Goal: Task Accomplishment & Management: Complete application form

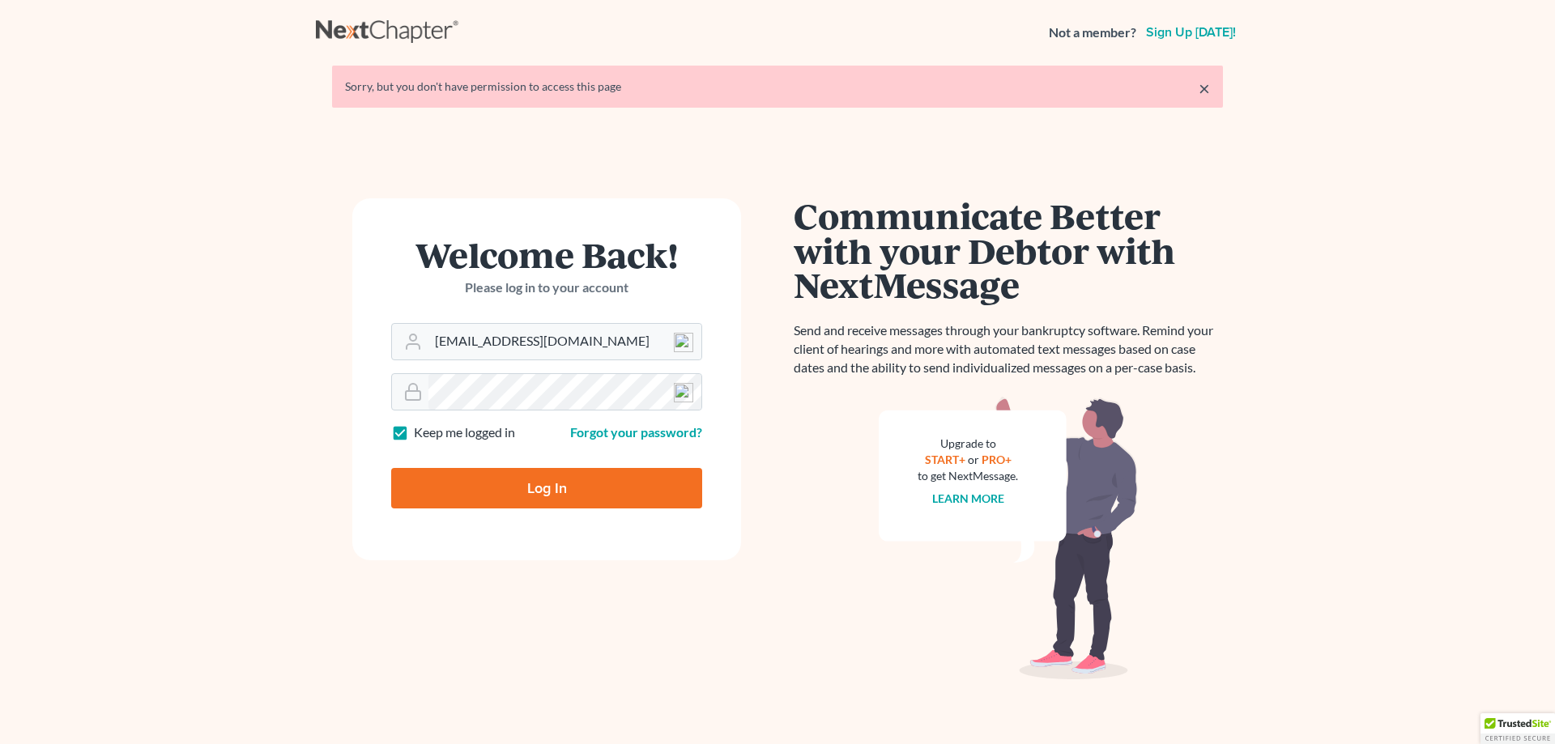
click at [532, 483] on input "Log In" at bounding box center [546, 488] width 311 height 41
type input "Thinking..."
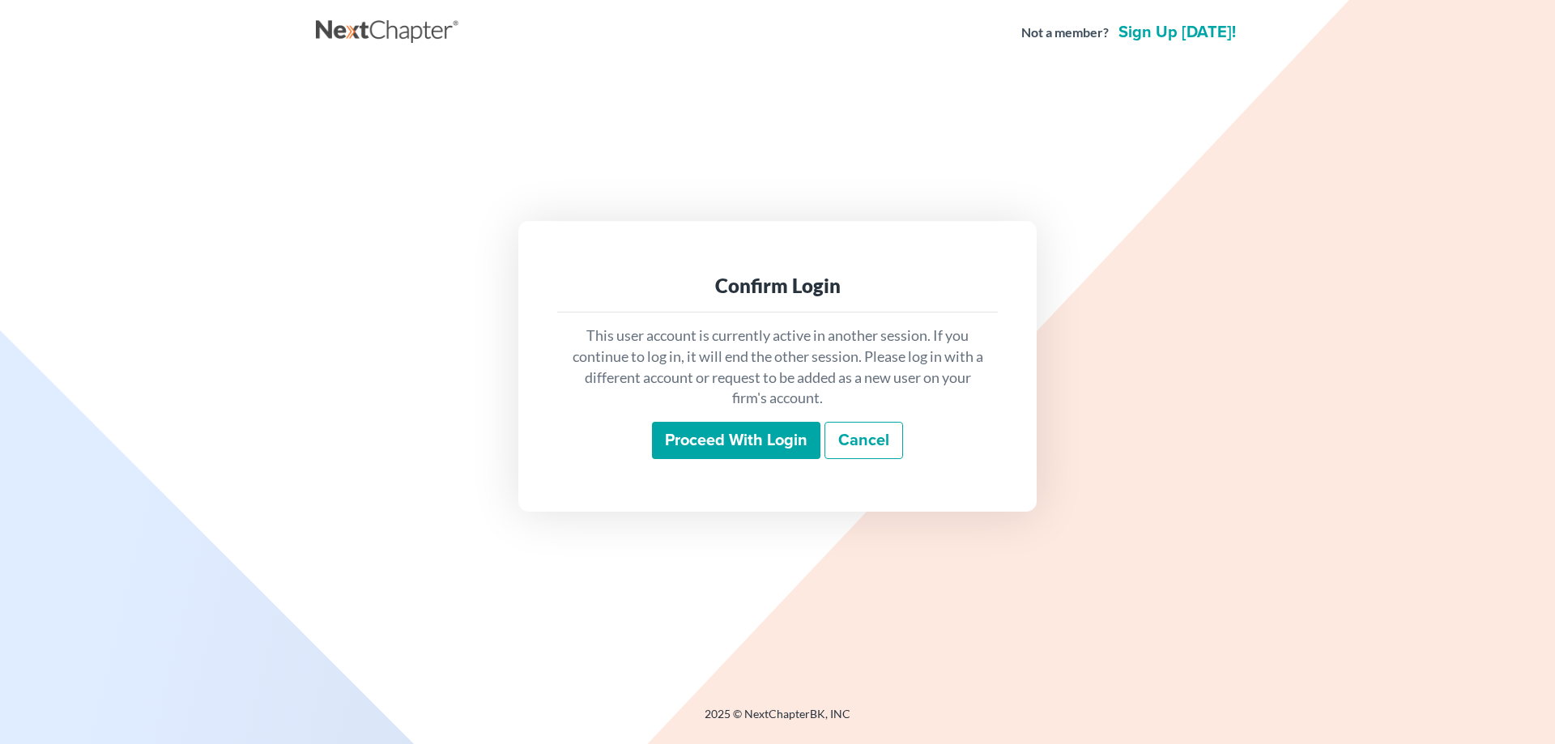
click at [754, 445] on input "Proceed with login" at bounding box center [736, 440] width 168 height 37
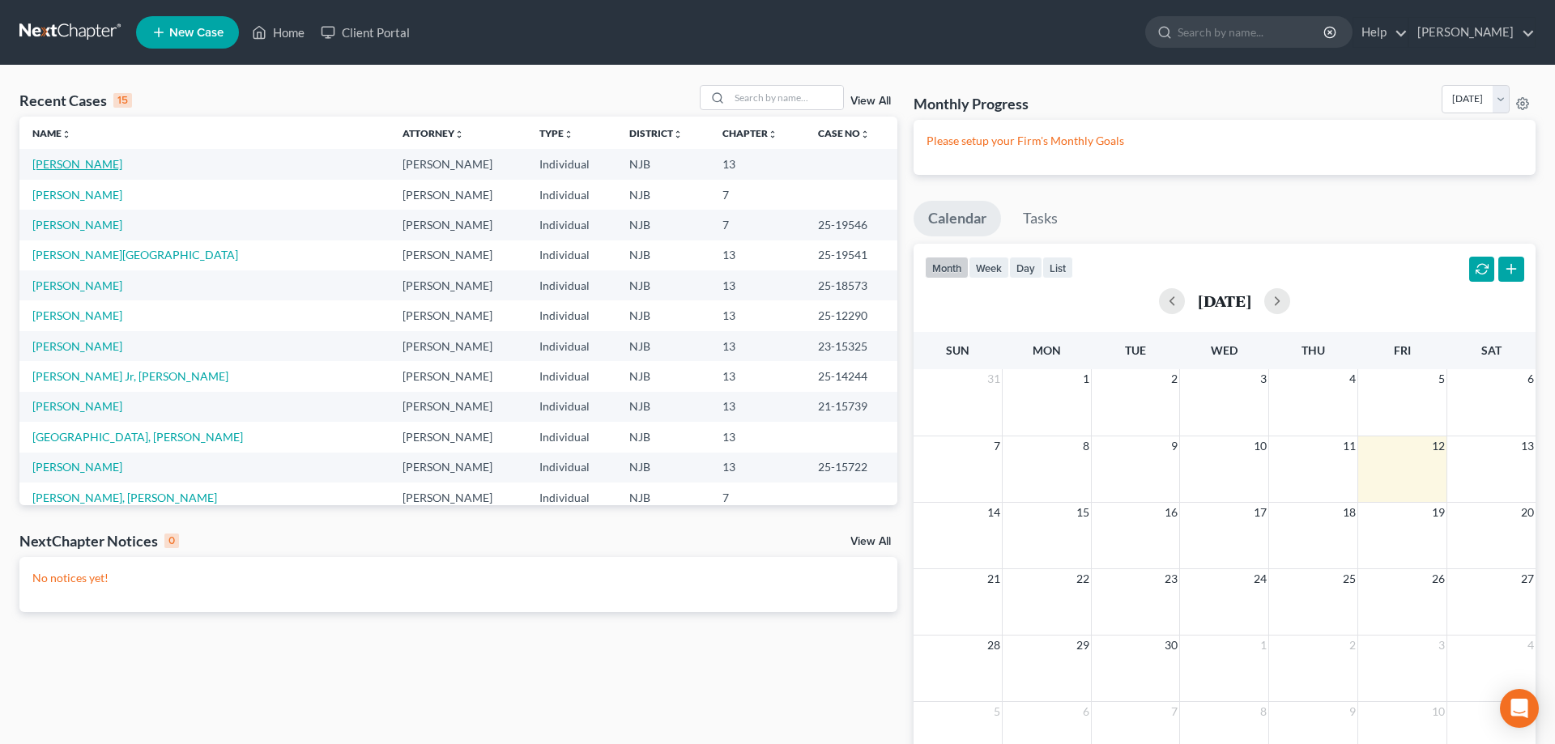
click at [83, 163] on link "[PERSON_NAME]" at bounding box center [77, 164] width 90 height 14
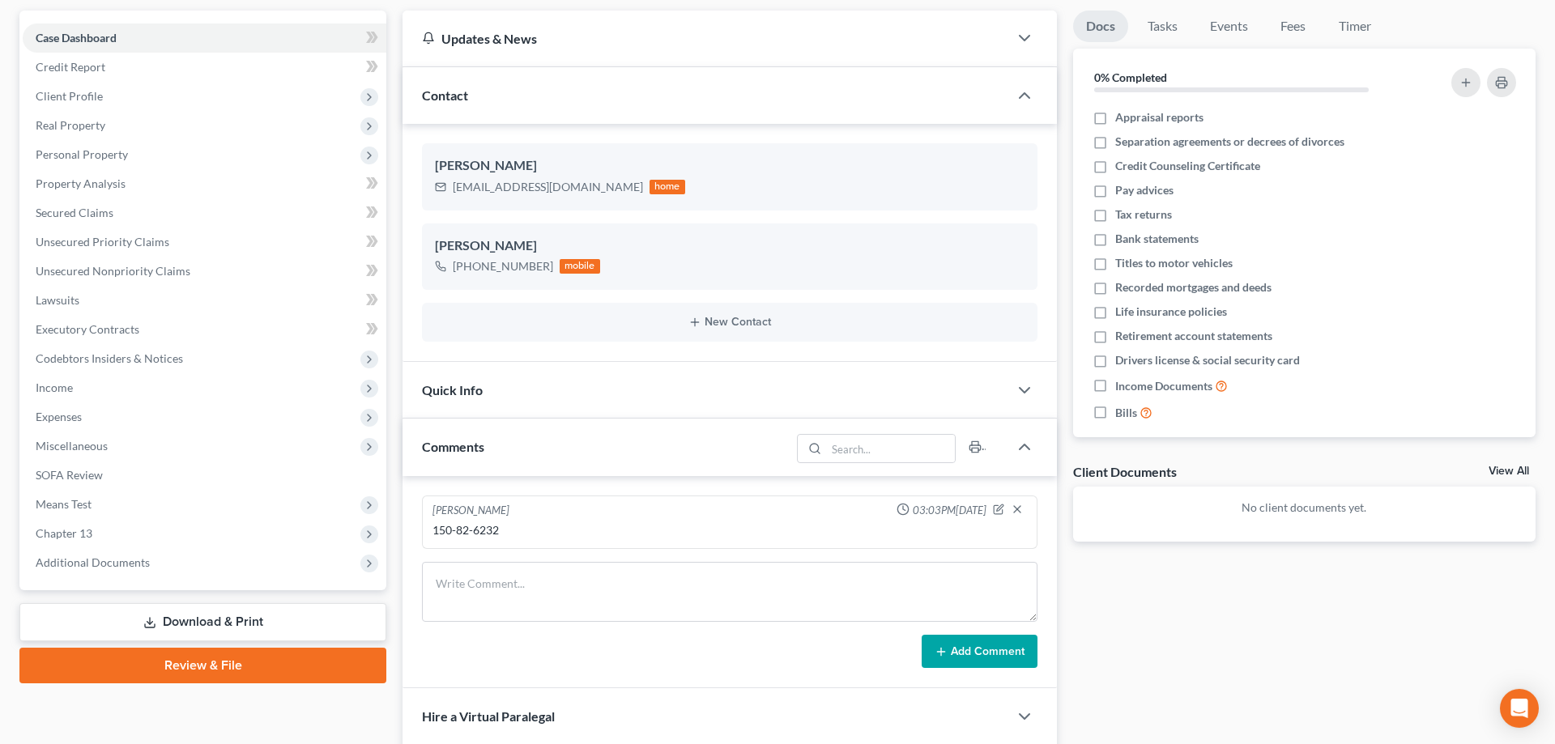
scroll to position [321, 0]
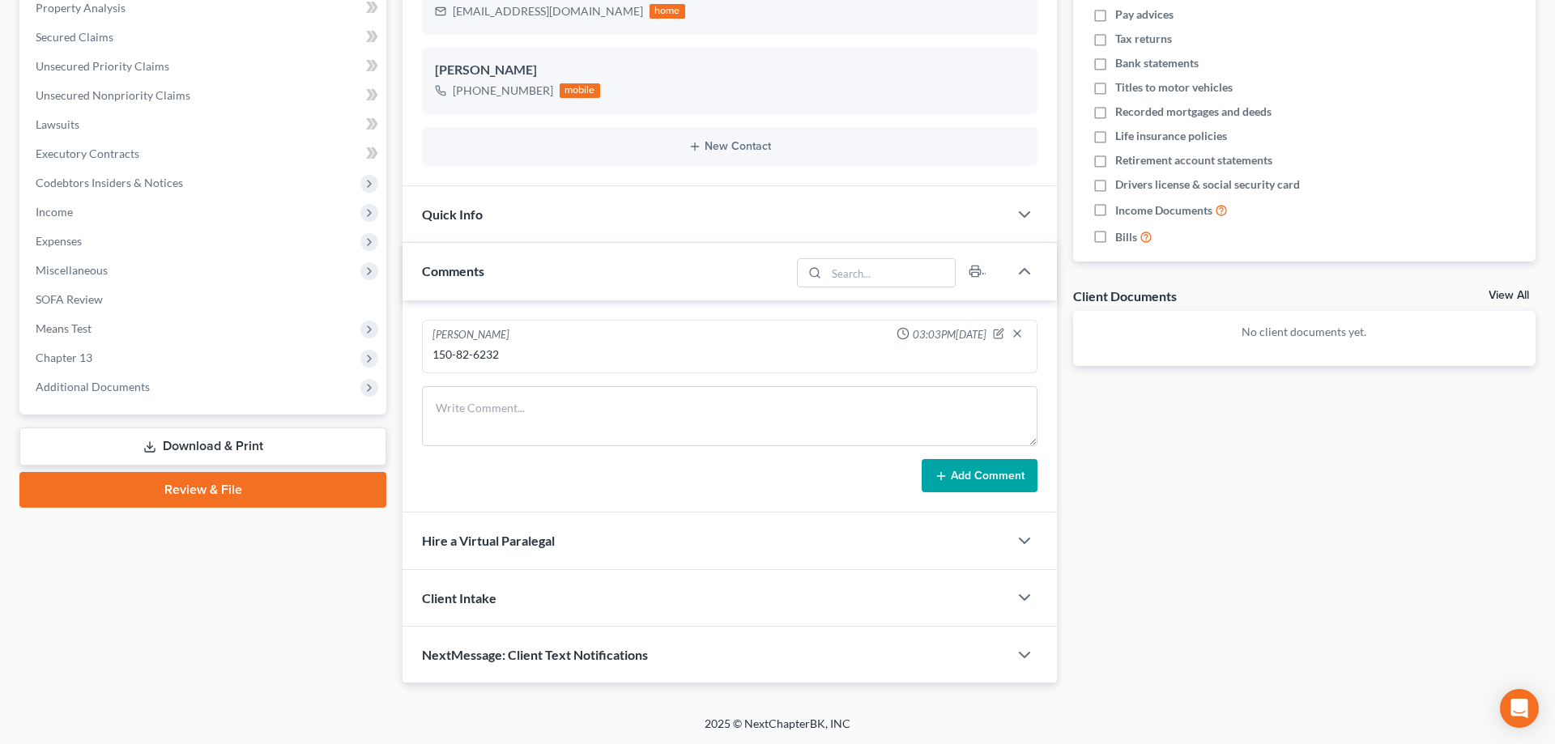
click at [213, 496] on link "Review & File" at bounding box center [202, 490] width 367 height 36
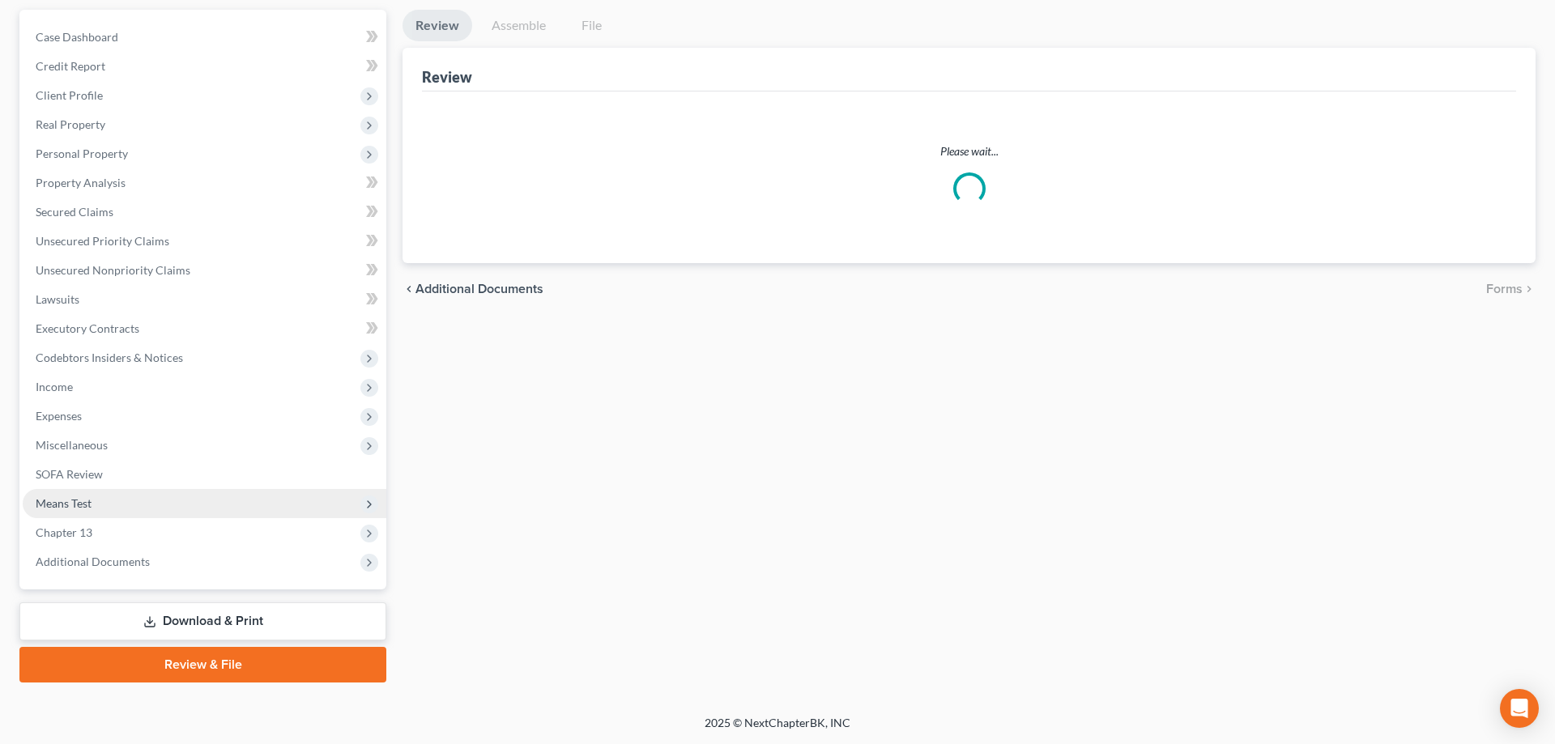
scroll to position [144, 0]
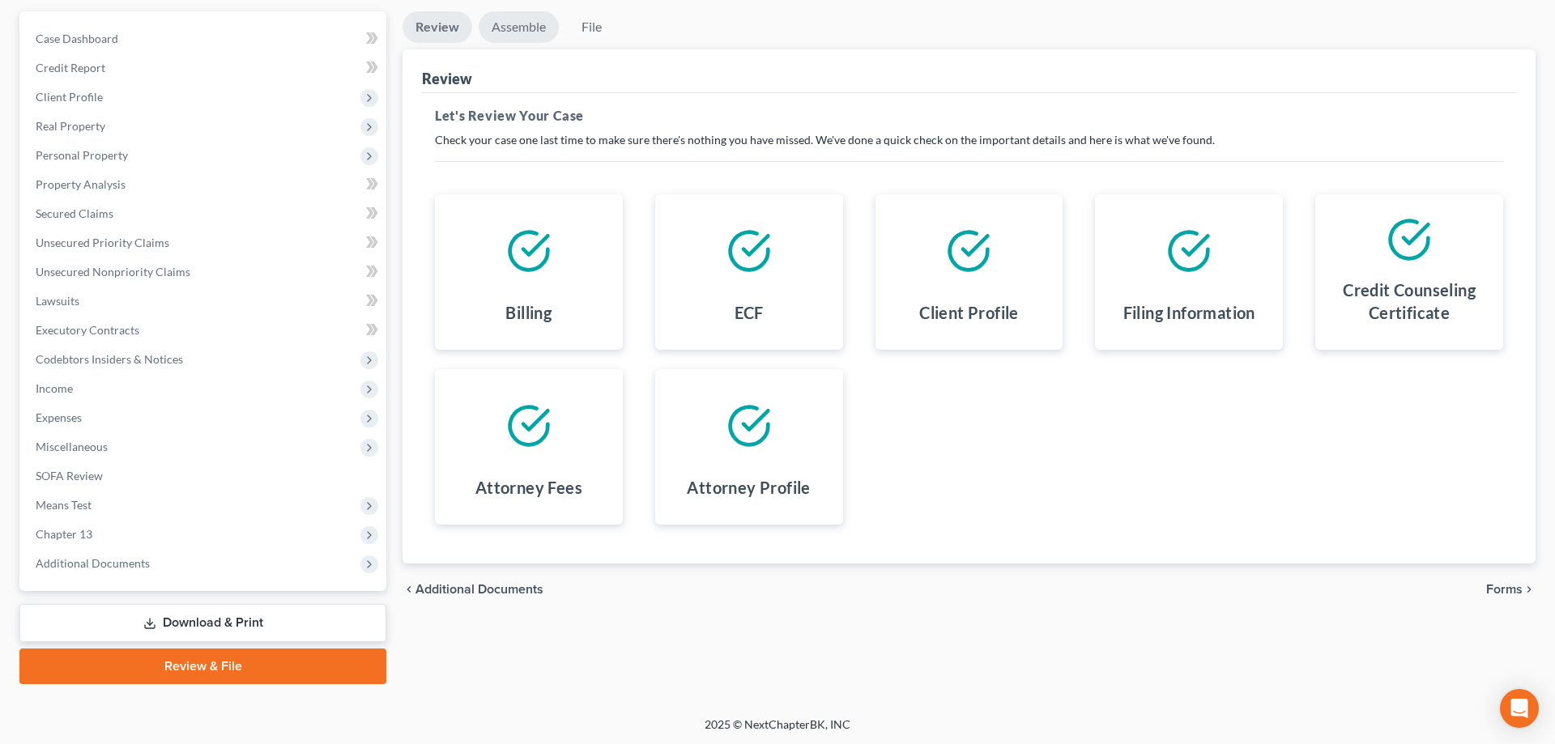
click at [516, 27] on link "Assemble" at bounding box center [519, 27] width 80 height 32
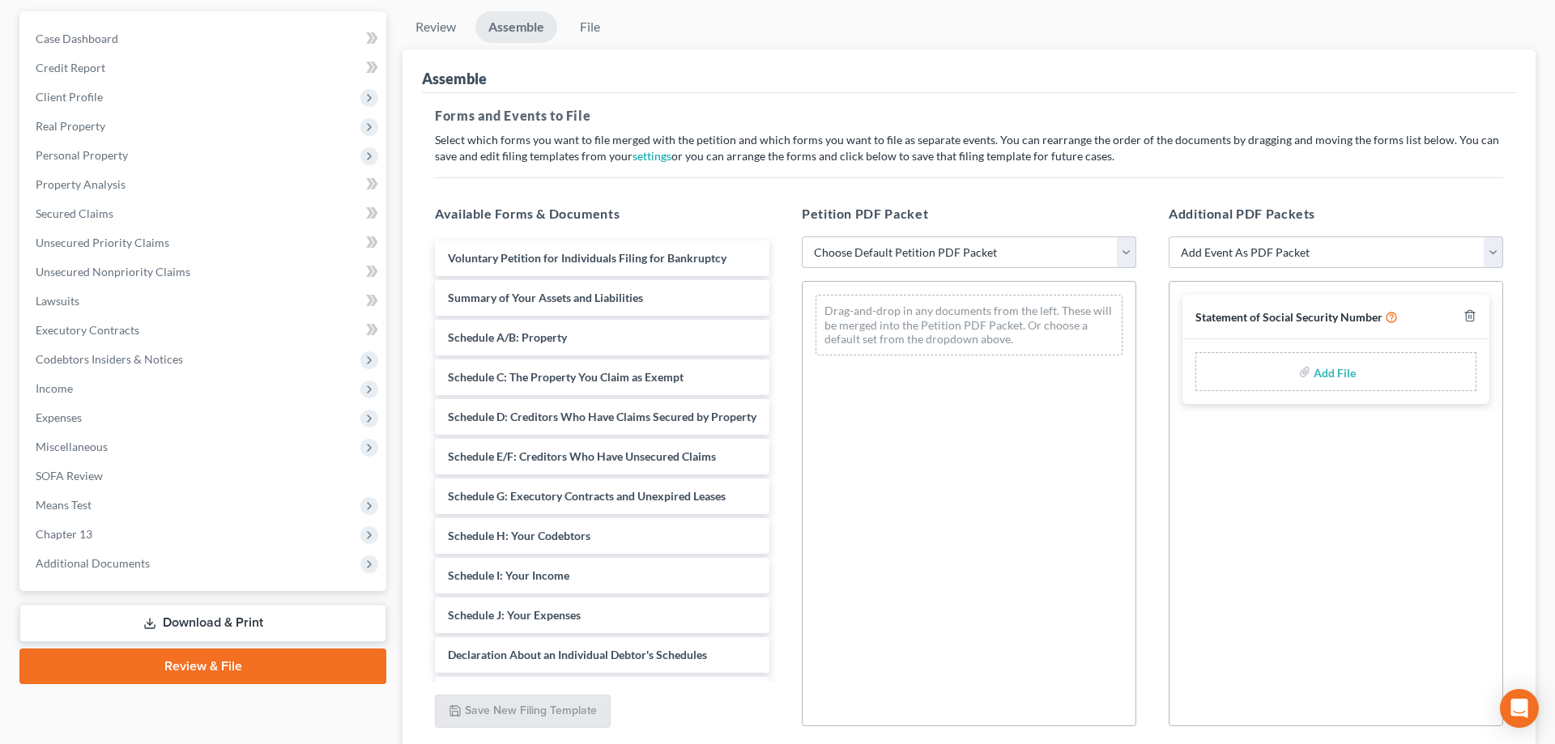
click at [802, 237] on select "Choose Default Petition PDF Packet Complete Bankruptcy Petition (all forms and …" at bounding box center [969, 253] width 335 height 32
select select "0"
click option "Complete Bankruptcy Petition (all forms and schedules)" at bounding box center [0, 0] width 0 height 0
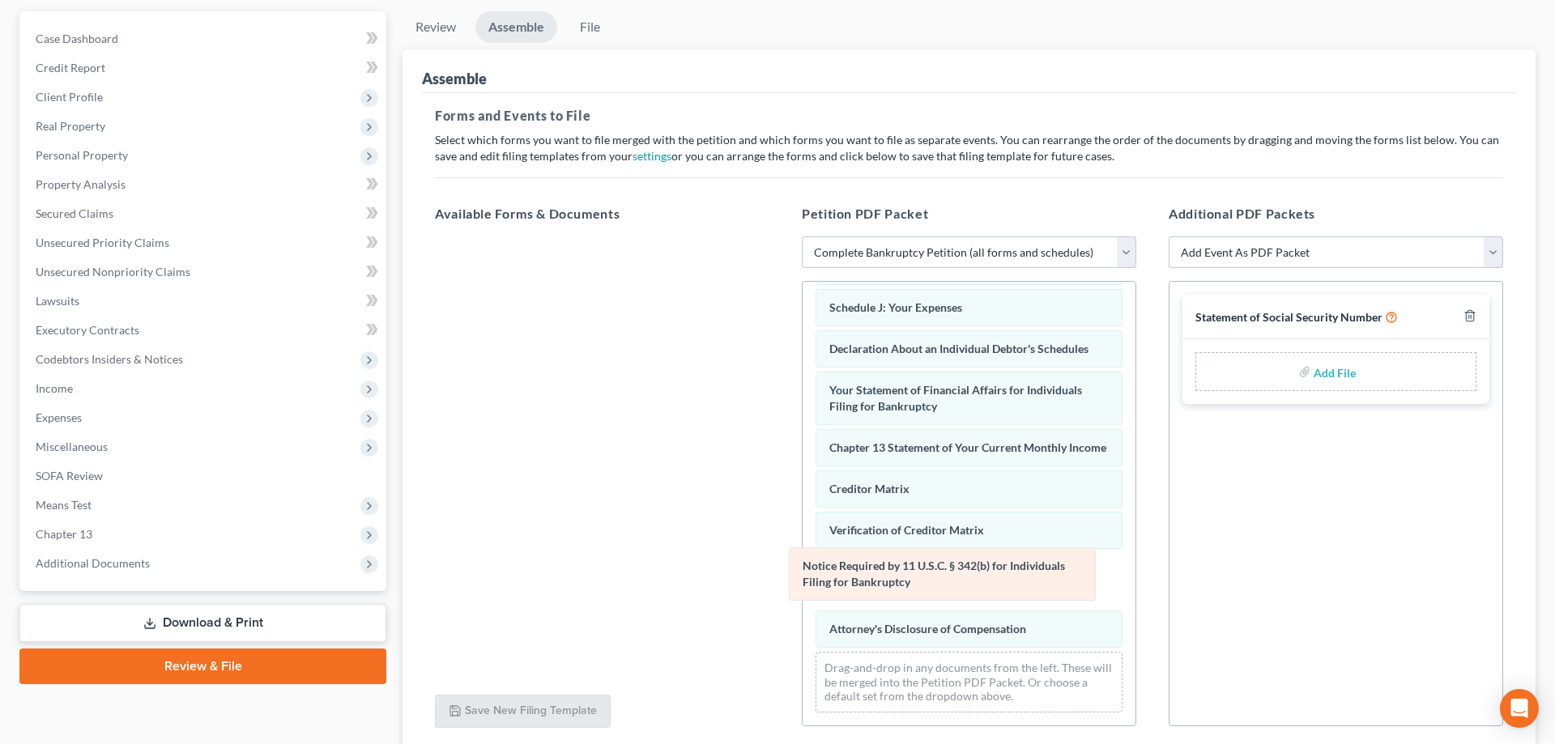
scroll to position [336, 0]
drag, startPoint x: 875, startPoint y: 573, endPoint x: 431, endPoint y: 462, distance: 457.6
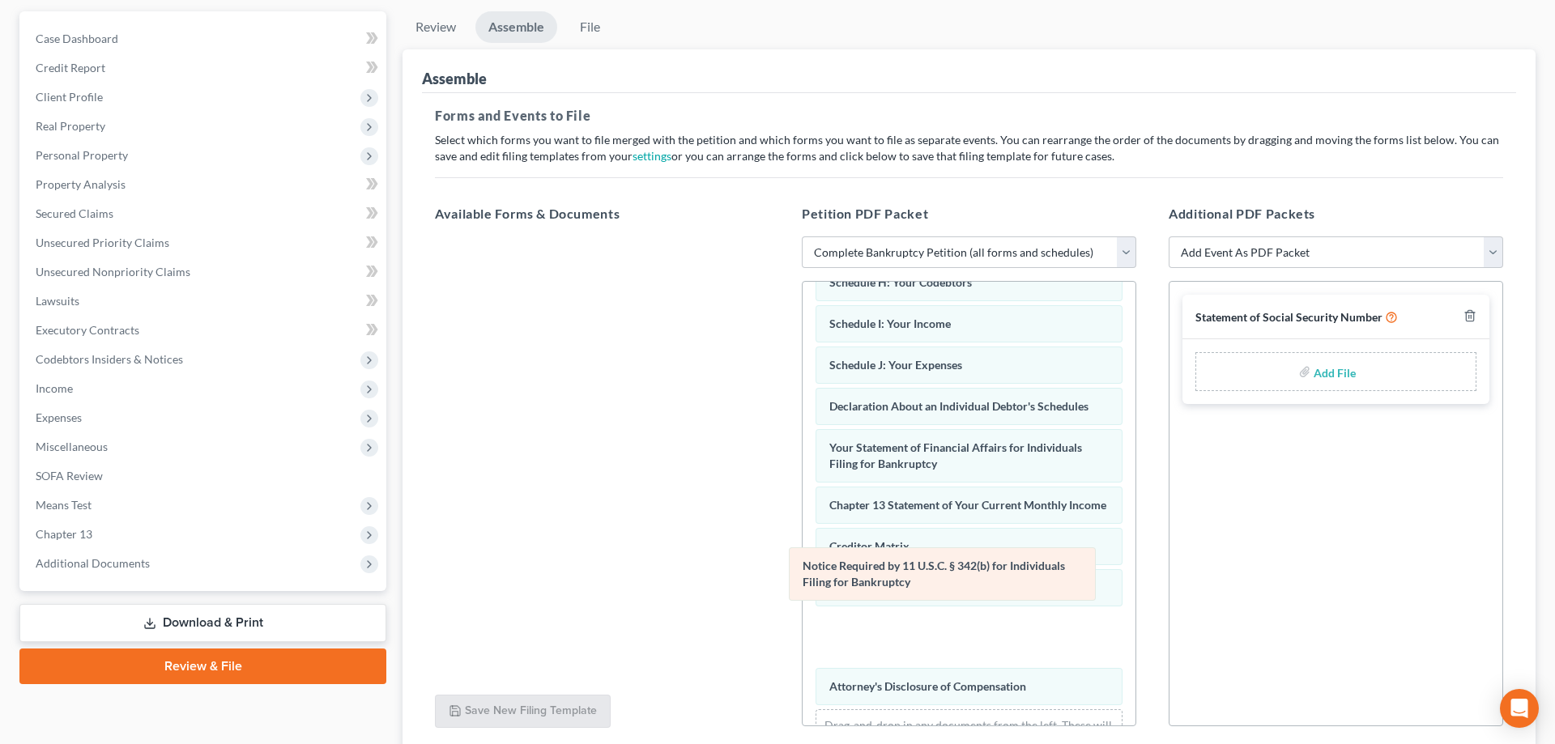
click at [803, 463] on div "Notice Required by 11 U.S.C. § 342(b) for Individuals Filing for Bankruptcy Vol…" at bounding box center [969, 365] width 333 height 838
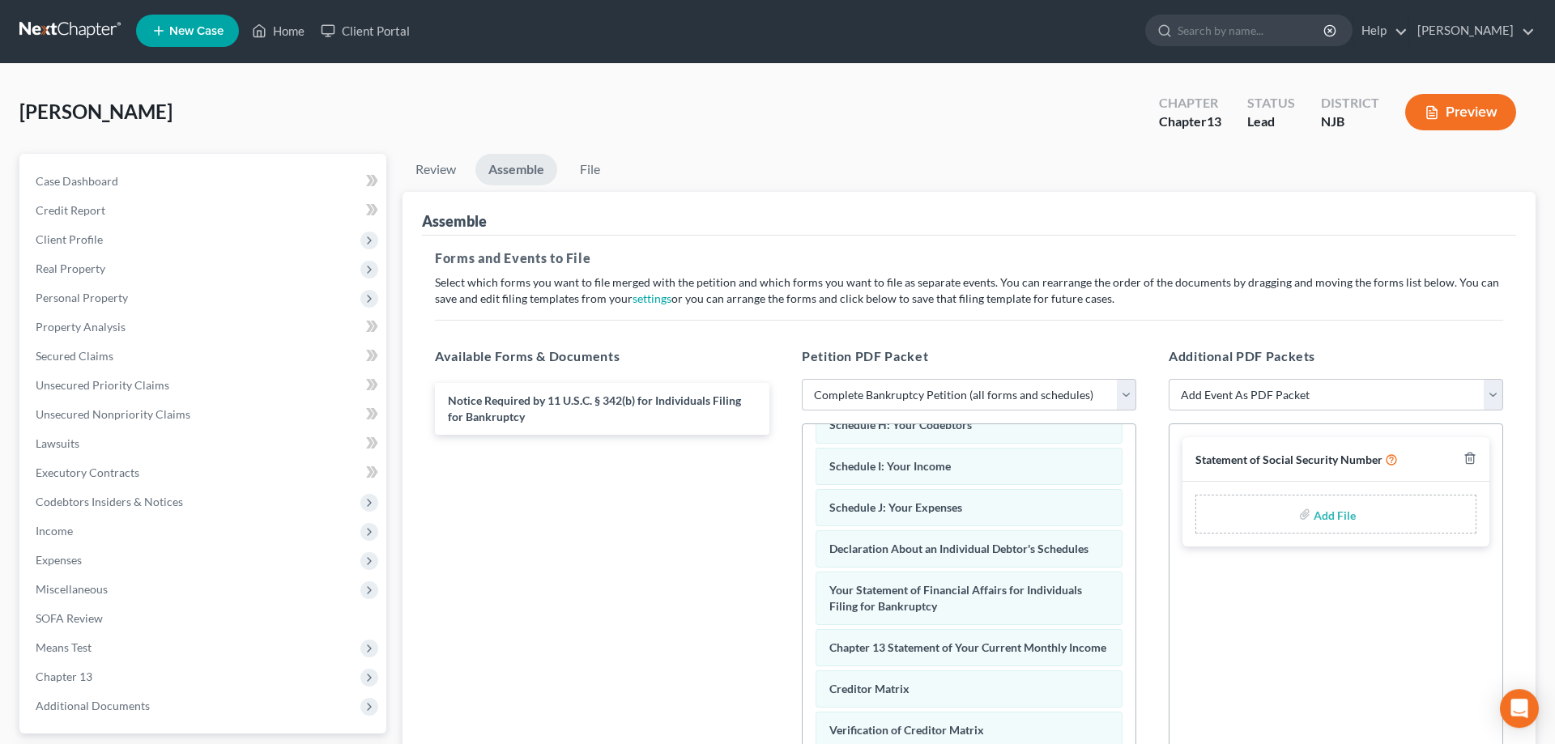
scroll to position [0, 0]
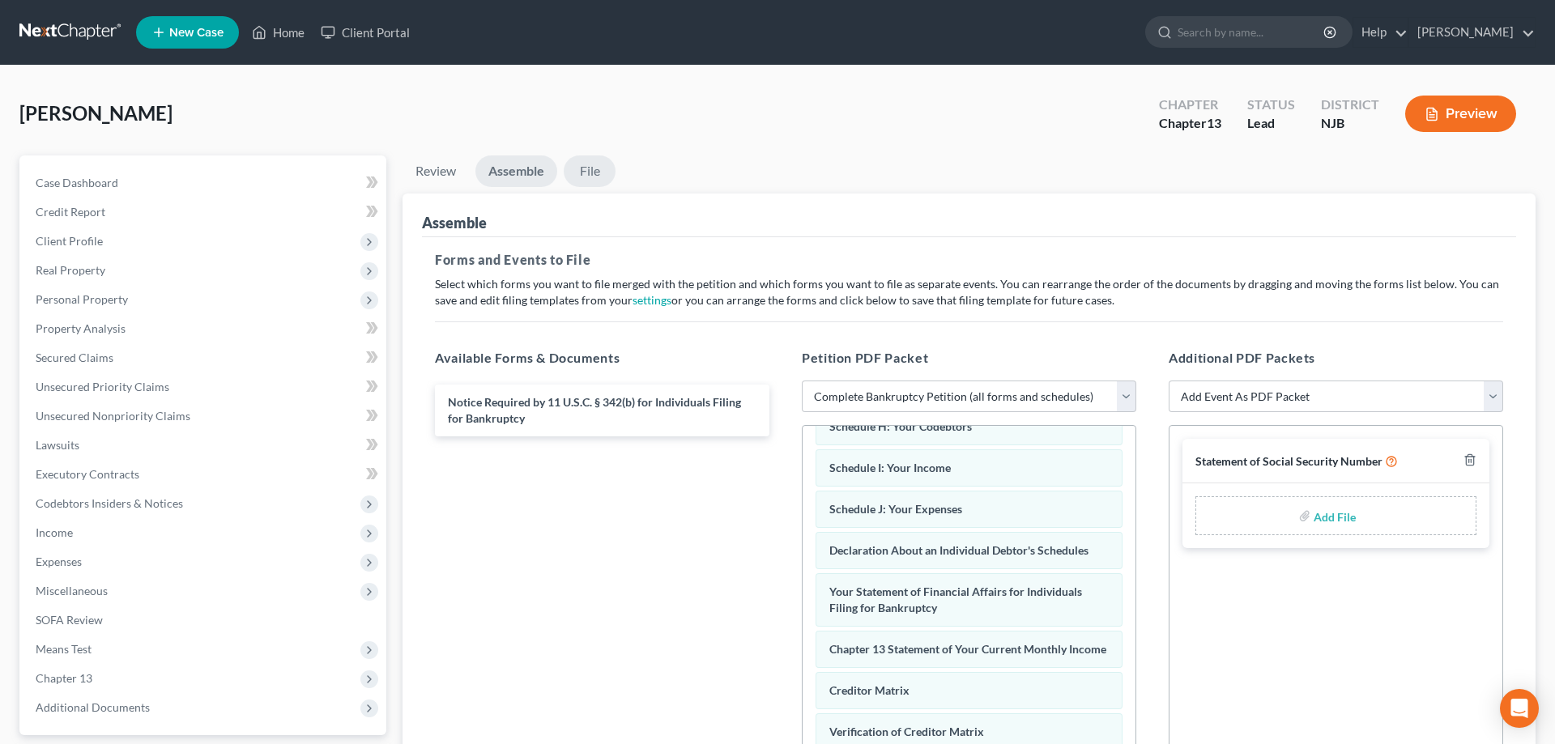
click at [589, 168] on link "File" at bounding box center [590, 172] width 52 height 32
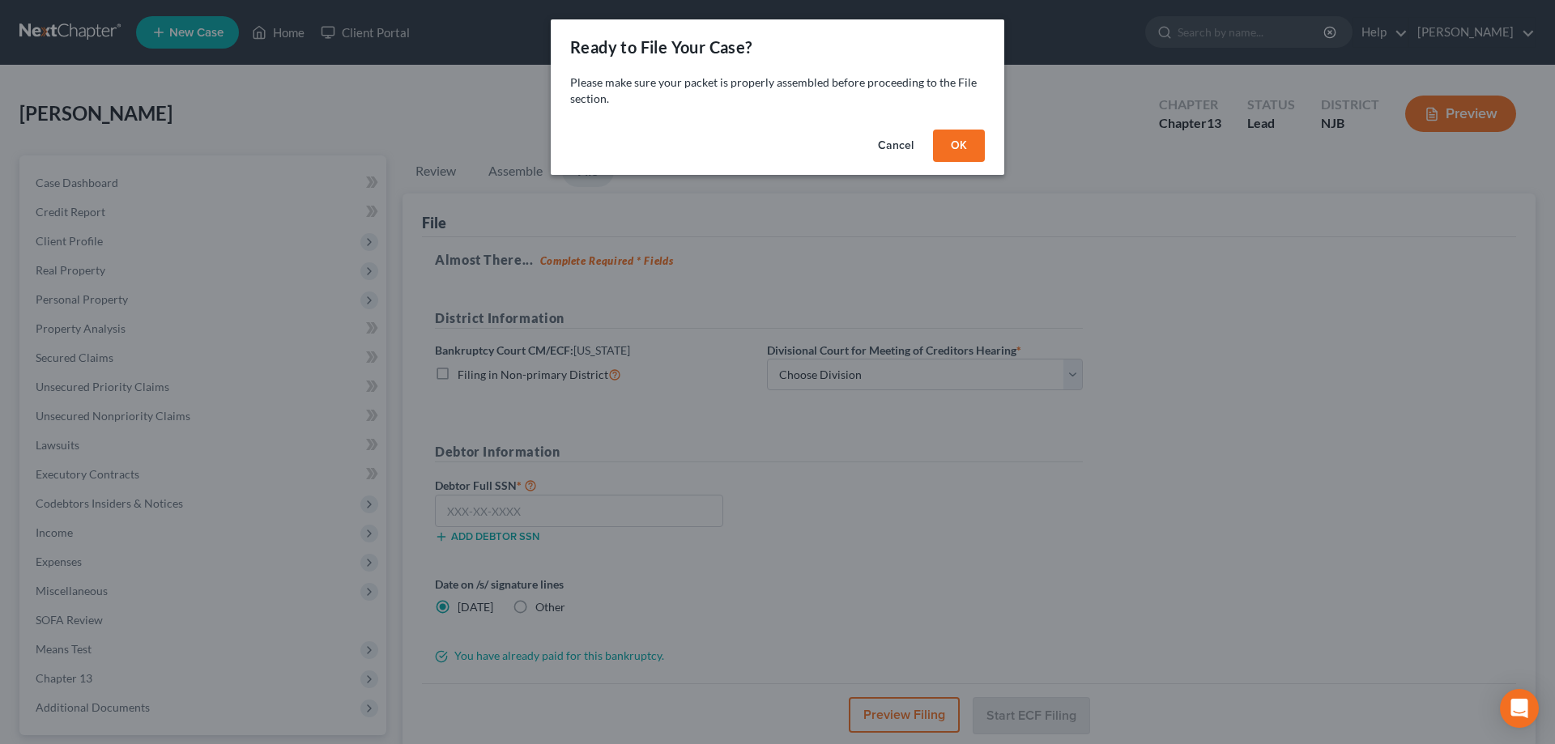
click at [963, 147] on button "OK" at bounding box center [959, 146] width 52 height 32
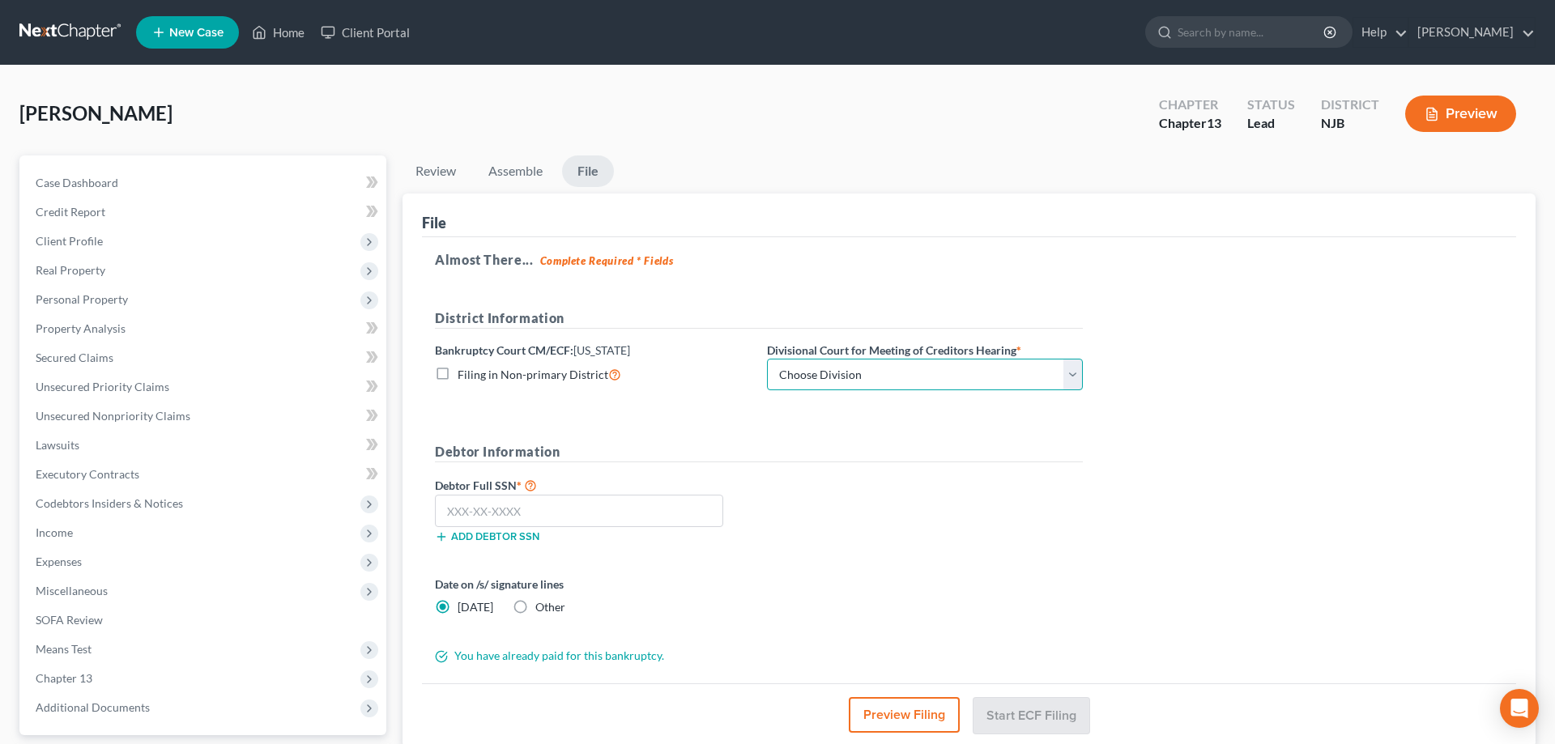
click at [767, 359] on select "Choose Division [GEOGRAPHIC_DATA] [GEOGRAPHIC_DATA]/[GEOGRAPHIC_DATA] [GEOGRAPH…" at bounding box center [925, 375] width 316 height 32
click option "[GEOGRAPHIC_DATA]/[GEOGRAPHIC_DATA]" at bounding box center [0, 0] width 0 height 0
select select "1"
drag, startPoint x: 585, startPoint y: 518, endPoint x: 585, endPoint y: 529, distance: 10.5
click at [585, 522] on input "text" at bounding box center [579, 511] width 288 height 32
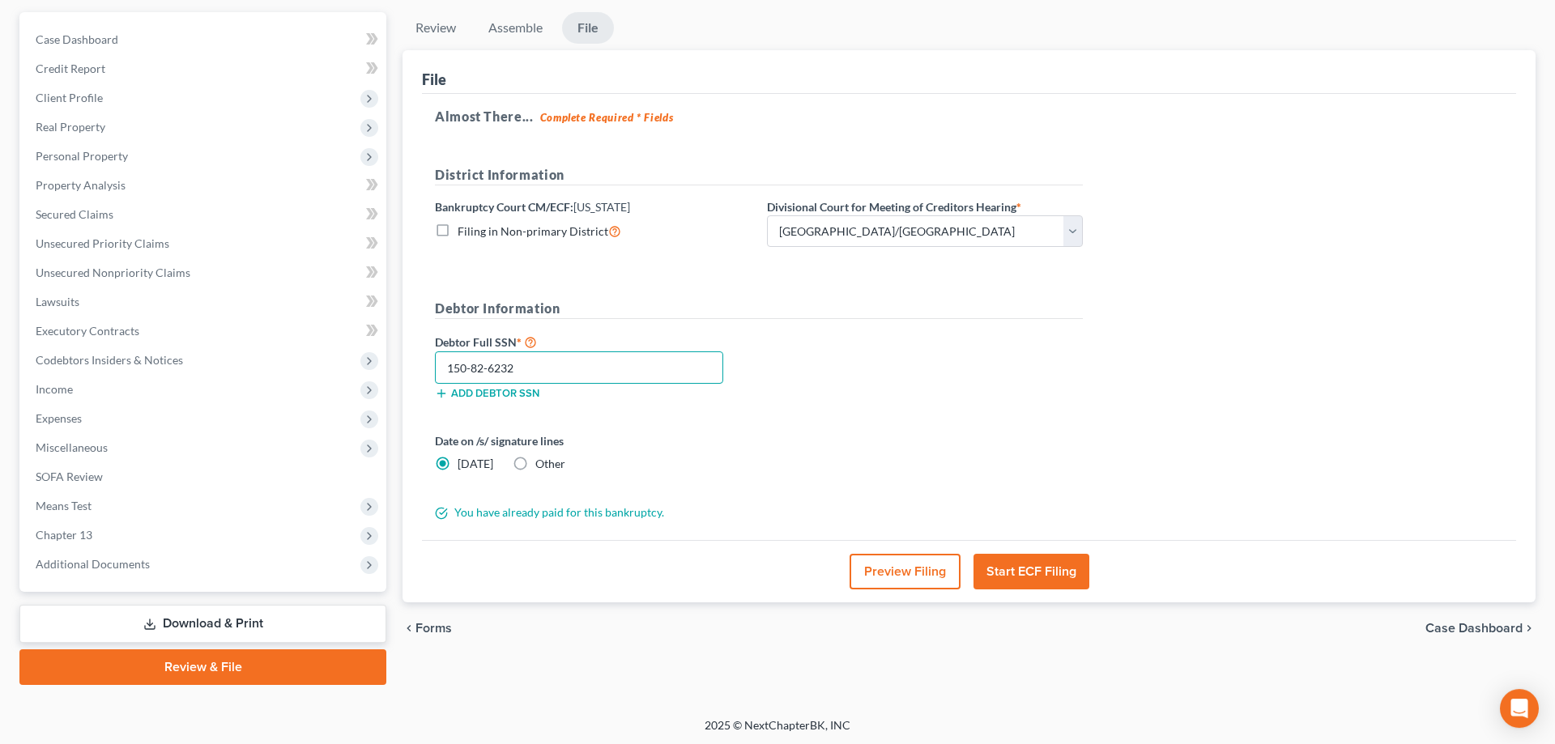
scroll to position [144, 0]
type input "150-82-6232"
click at [1008, 565] on button "Start ECF Filing" at bounding box center [1032, 571] width 116 height 36
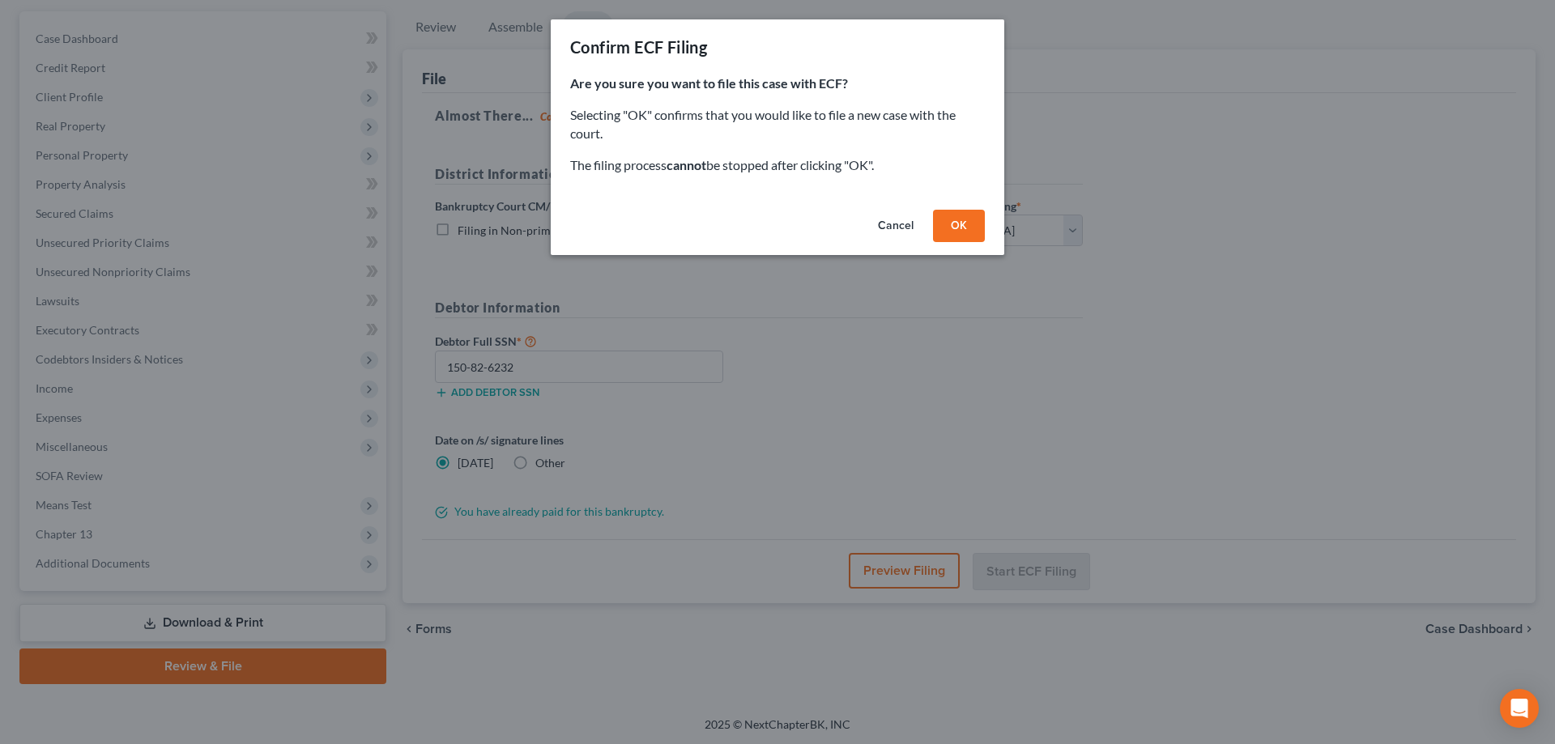
click at [953, 229] on button "OK" at bounding box center [959, 226] width 52 height 32
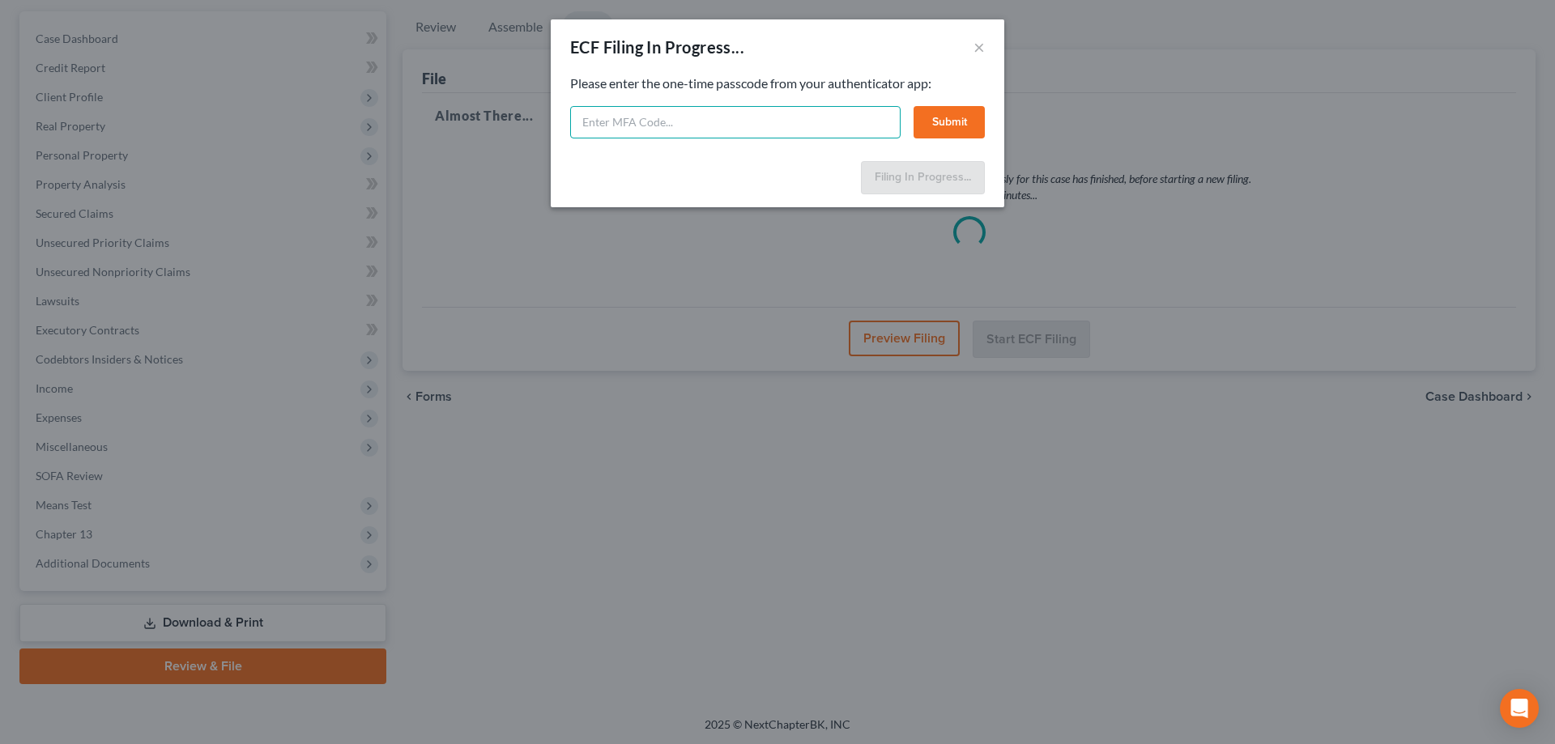
click at [804, 121] on input "text" at bounding box center [735, 122] width 330 height 32
type input "0"
type input "233191"
click at [967, 122] on button "Submit" at bounding box center [949, 122] width 71 height 32
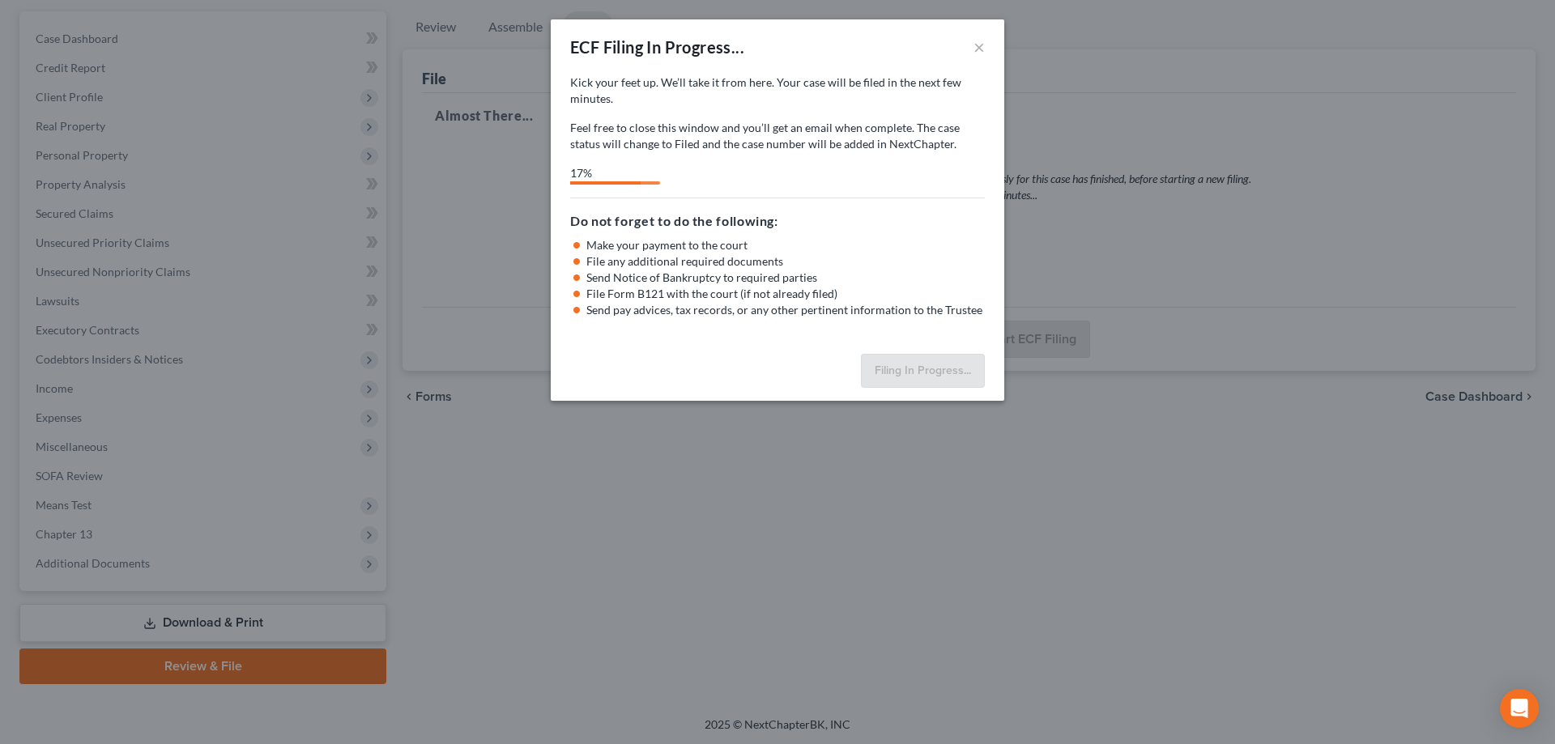
select select "1"
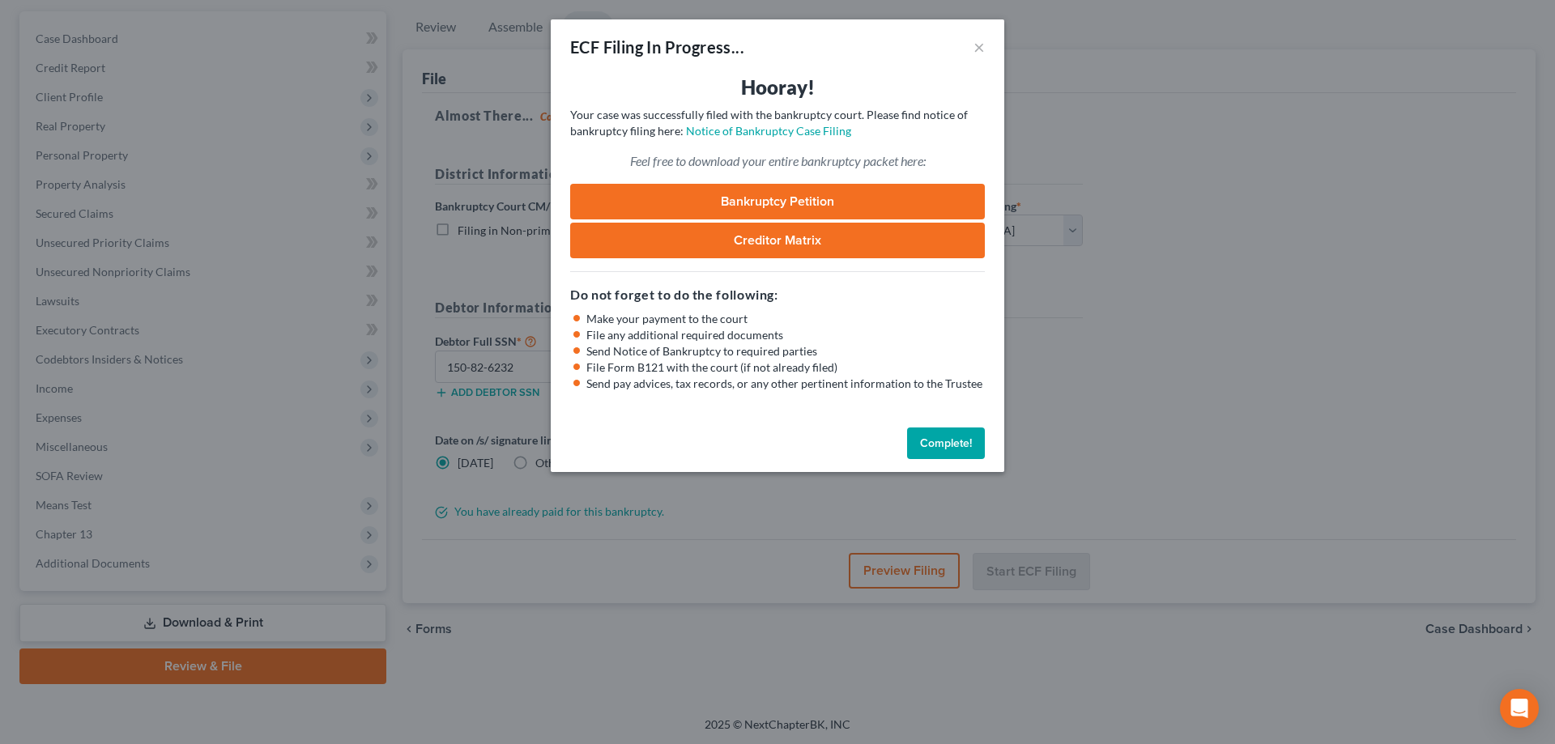
click at [830, 200] on link "Bankruptcy Petition" at bounding box center [777, 202] width 415 height 36
